Goal: Navigation & Orientation: Go to known website

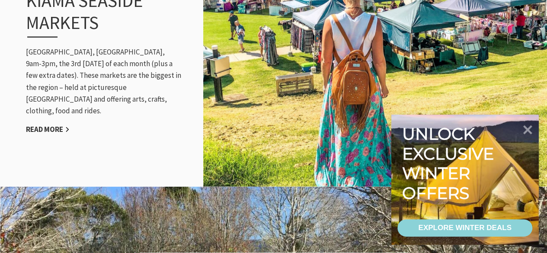
scroll to position [916, 0]
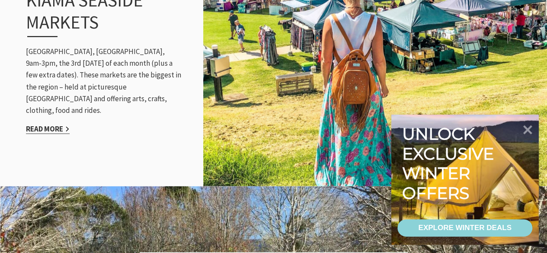
click at [32, 127] on link "Read More" at bounding box center [48, 129] width 44 height 10
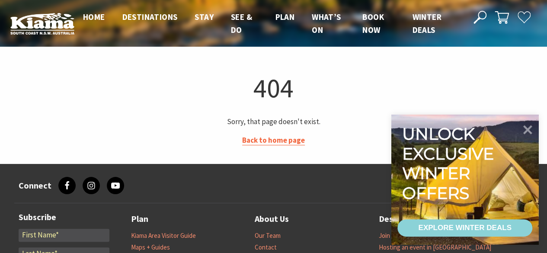
click at [290, 137] on link "Back to home page" at bounding box center [273, 140] width 63 height 10
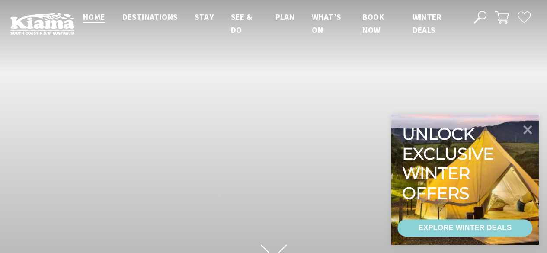
scroll to position [137, 553]
